Goal: Check status: Check status

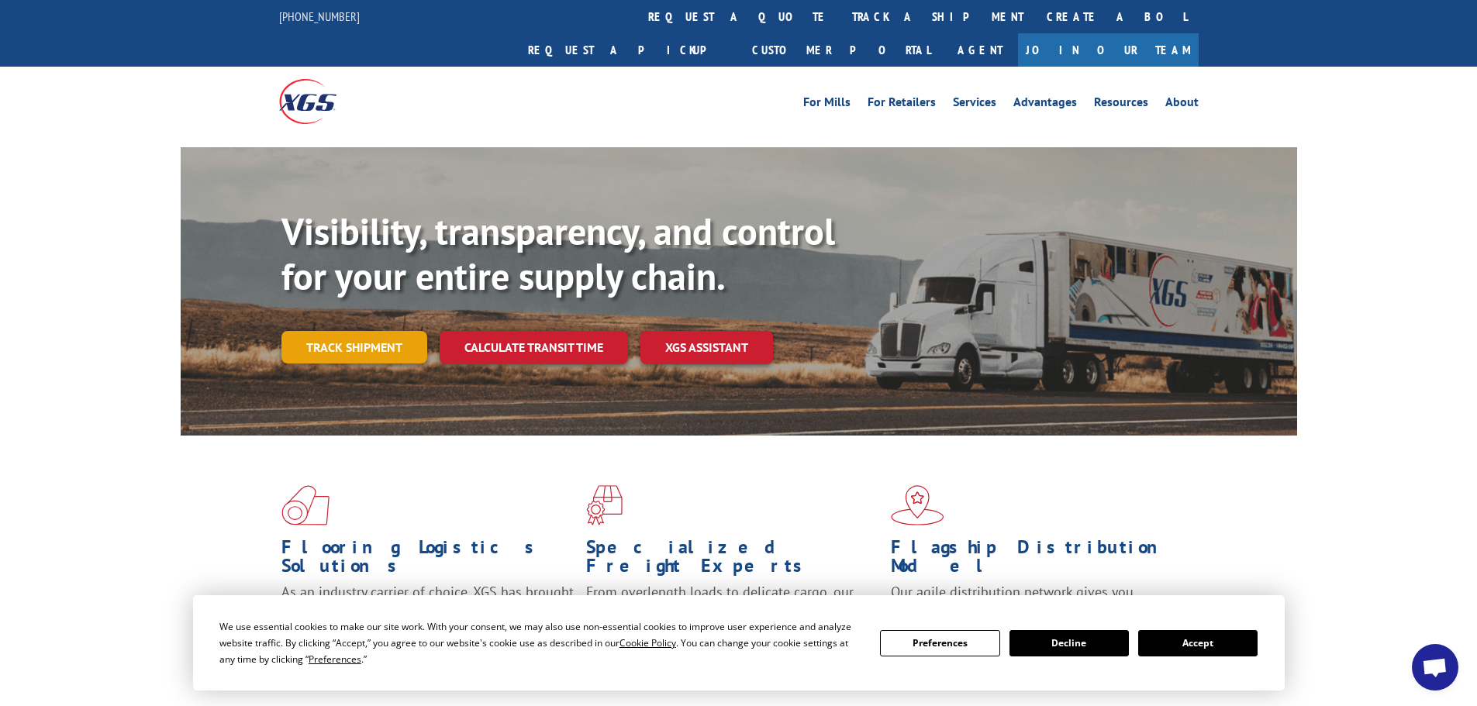
click at [359, 331] on link "Track shipment" at bounding box center [354, 347] width 146 height 33
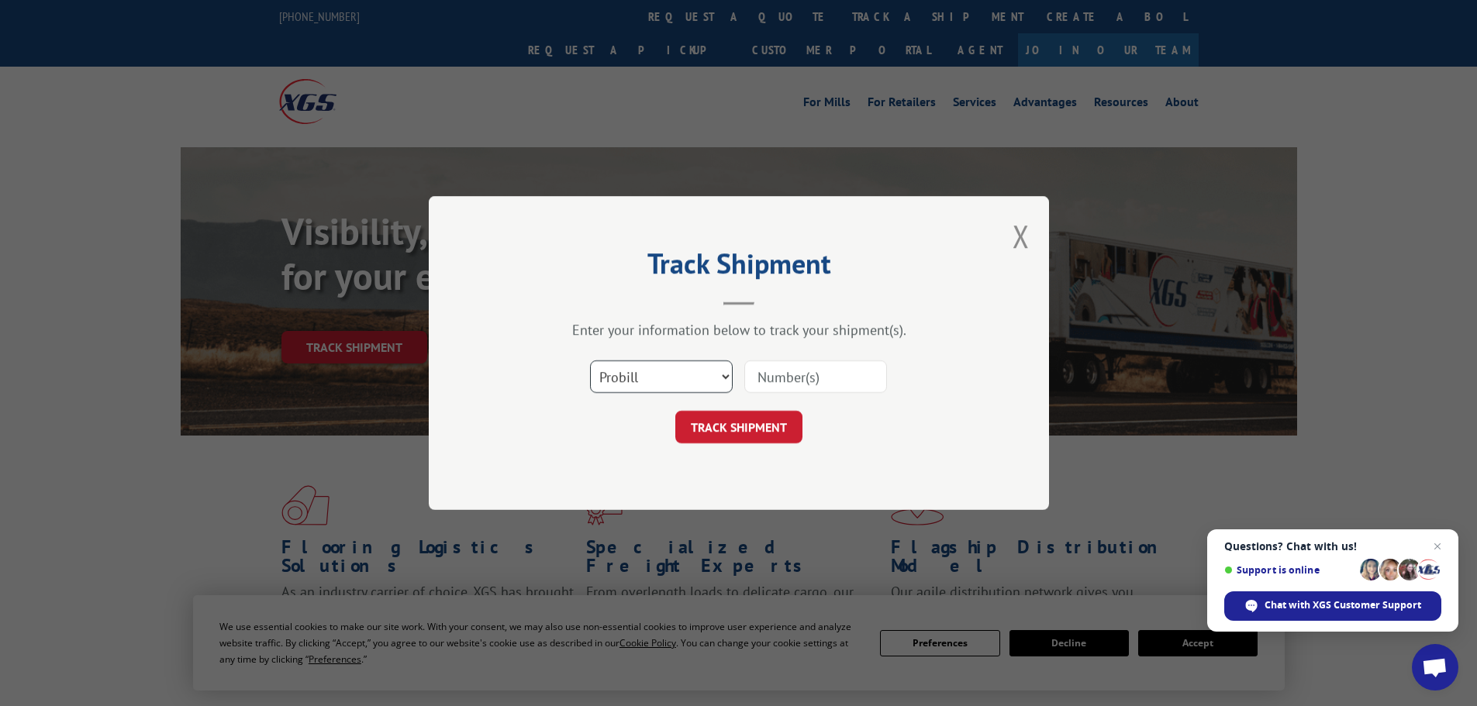
click at [709, 371] on select "Select category... Probill BOL PO" at bounding box center [661, 377] width 143 height 33
select select "bol"
click at [590, 361] on select "Select category... Probill BOL PO" at bounding box center [661, 377] width 143 height 33
click at [782, 374] on input at bounding box center [815, 377] width 143 height 33
paste input "7076772"
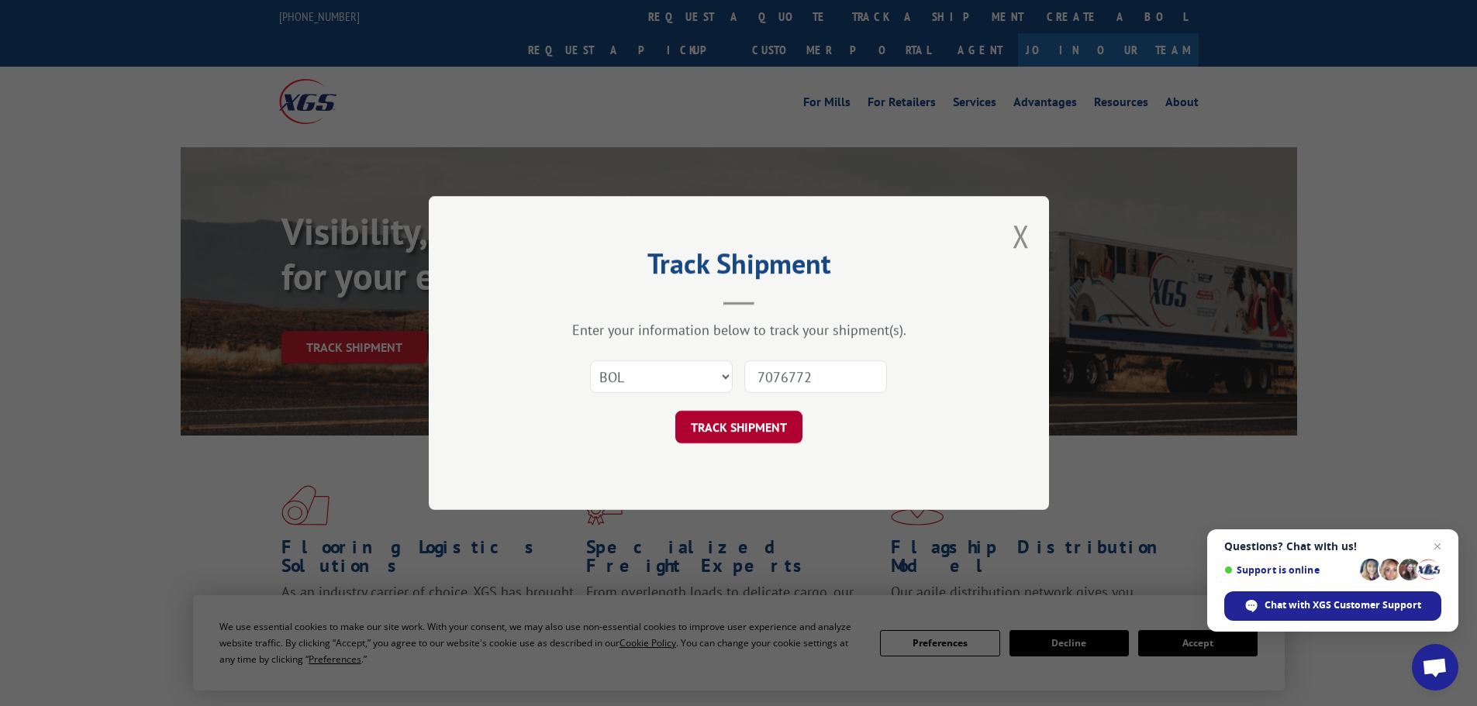
type input "7076772"
click at [756, 426] on button "TRACK SHIPMENT" at bounding box center [738, 427] width 127 height 33
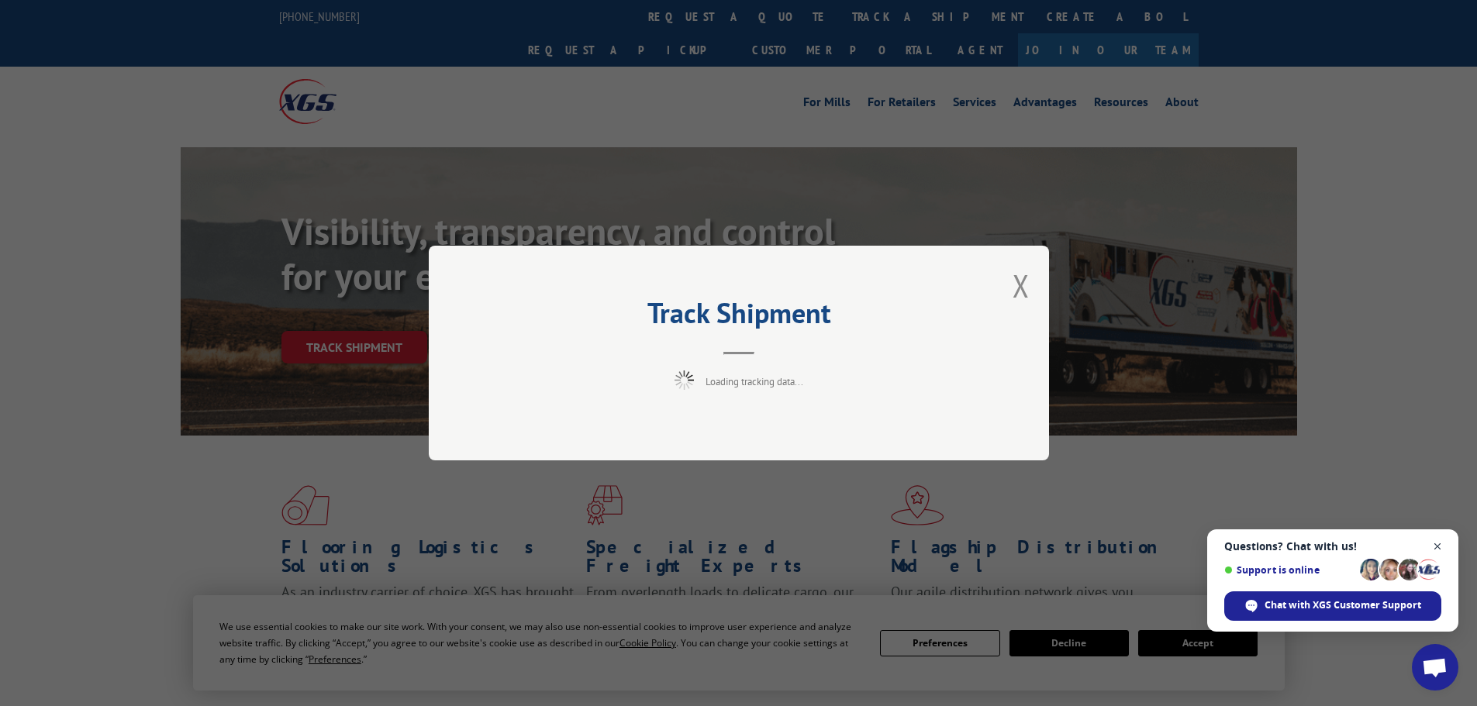
click at [1434, 549] on span "Close chat" at bounding box center [1437, 546] width 19 height 19
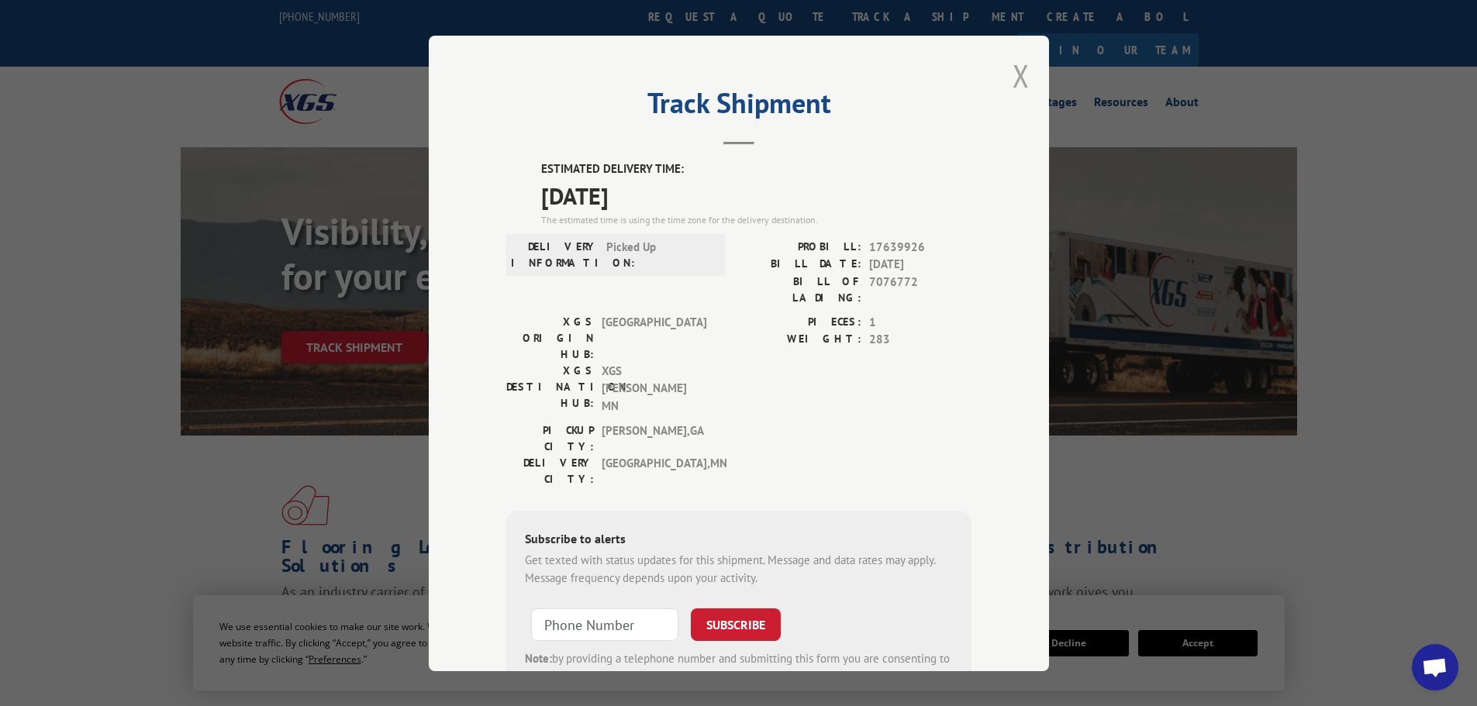
click at [1013, 78] on button "Close modal" at bounding box center [1021, 75] width 17 height 41
